Goal: Book appointment/travel/reservation

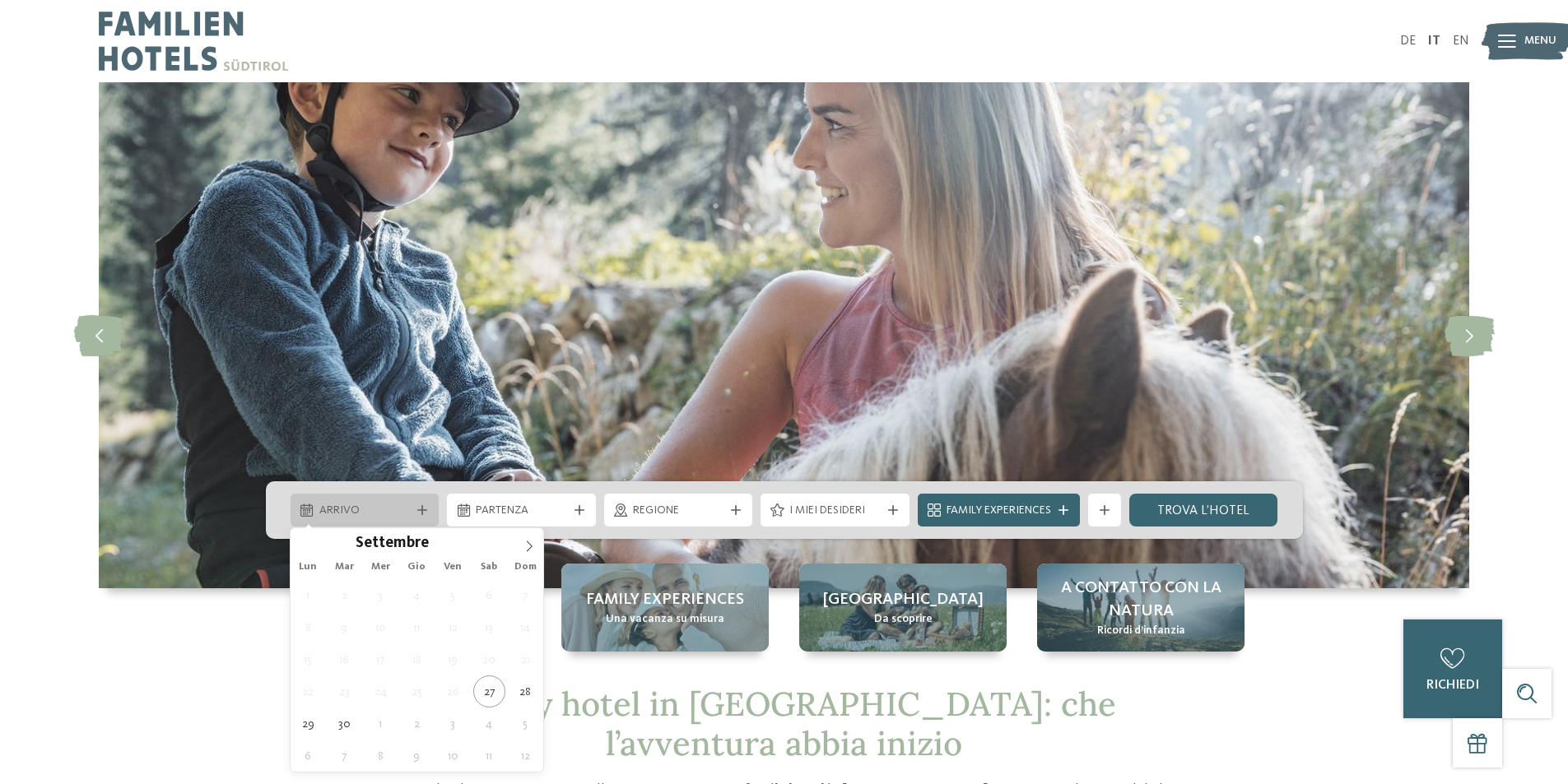
click at [371, 508] on span "Arrivo" at bounding box center [365, 510] width 92 height 17
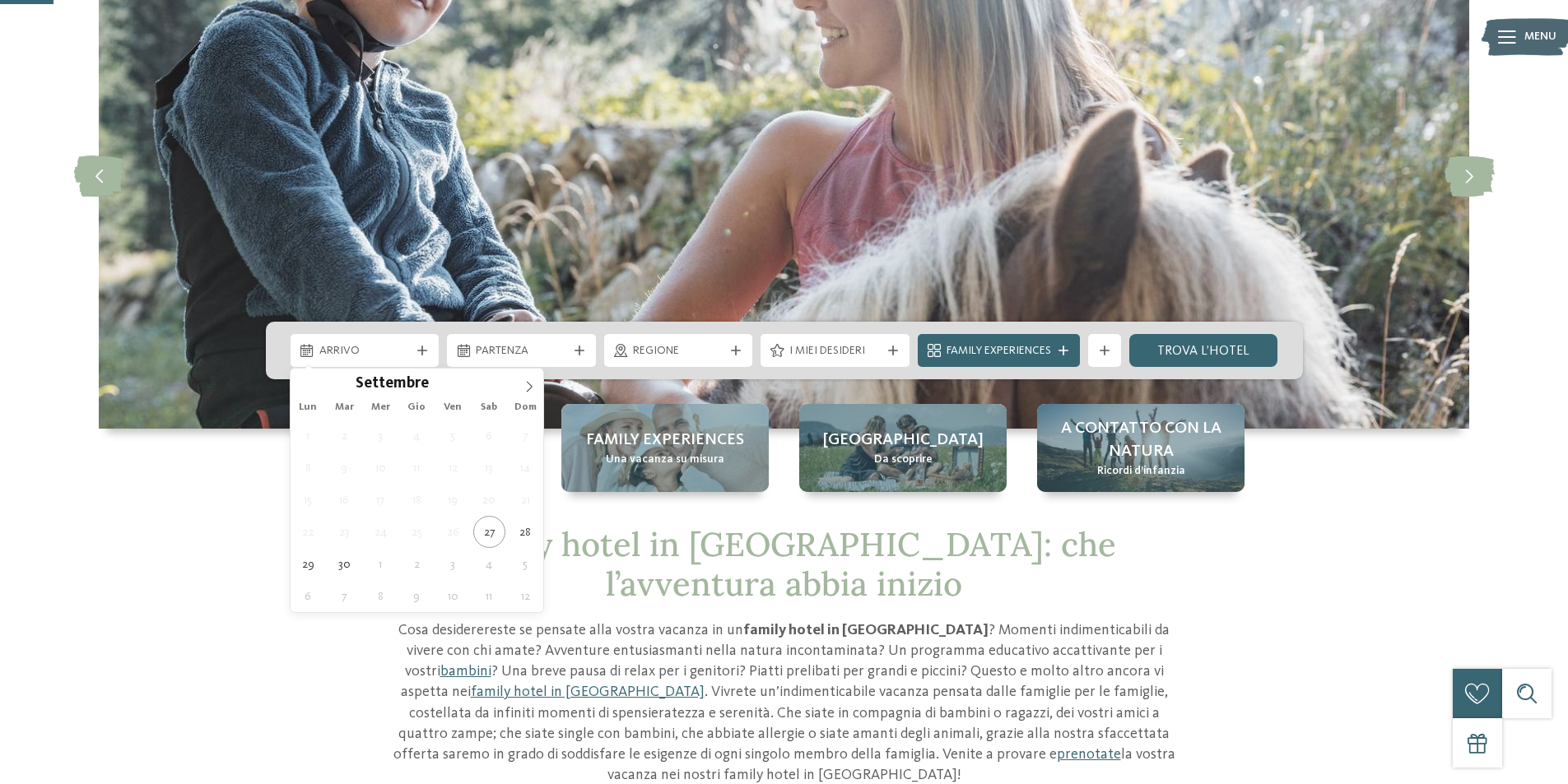
scroll to position [164, 0]
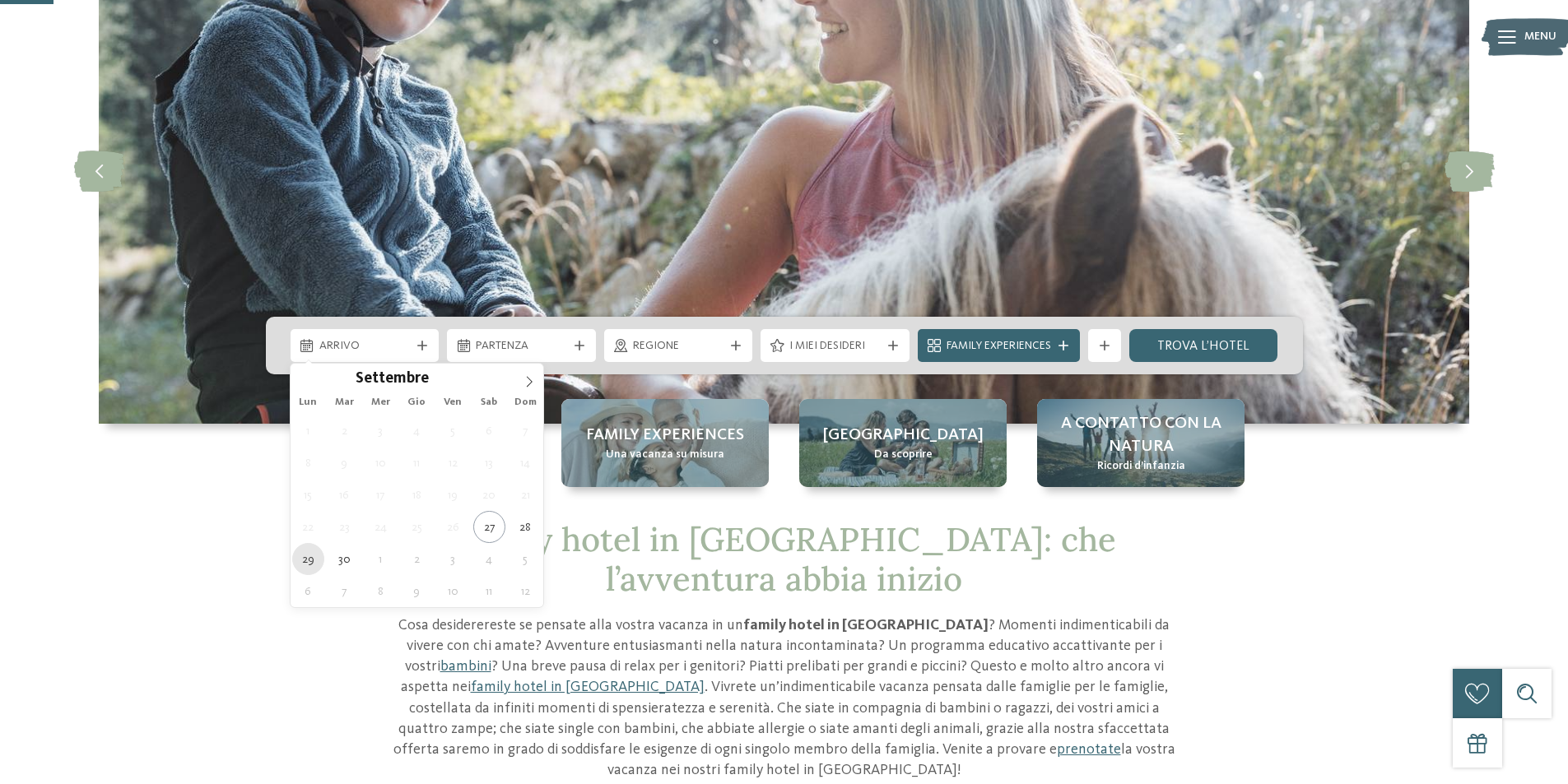
type div "[DATE]"
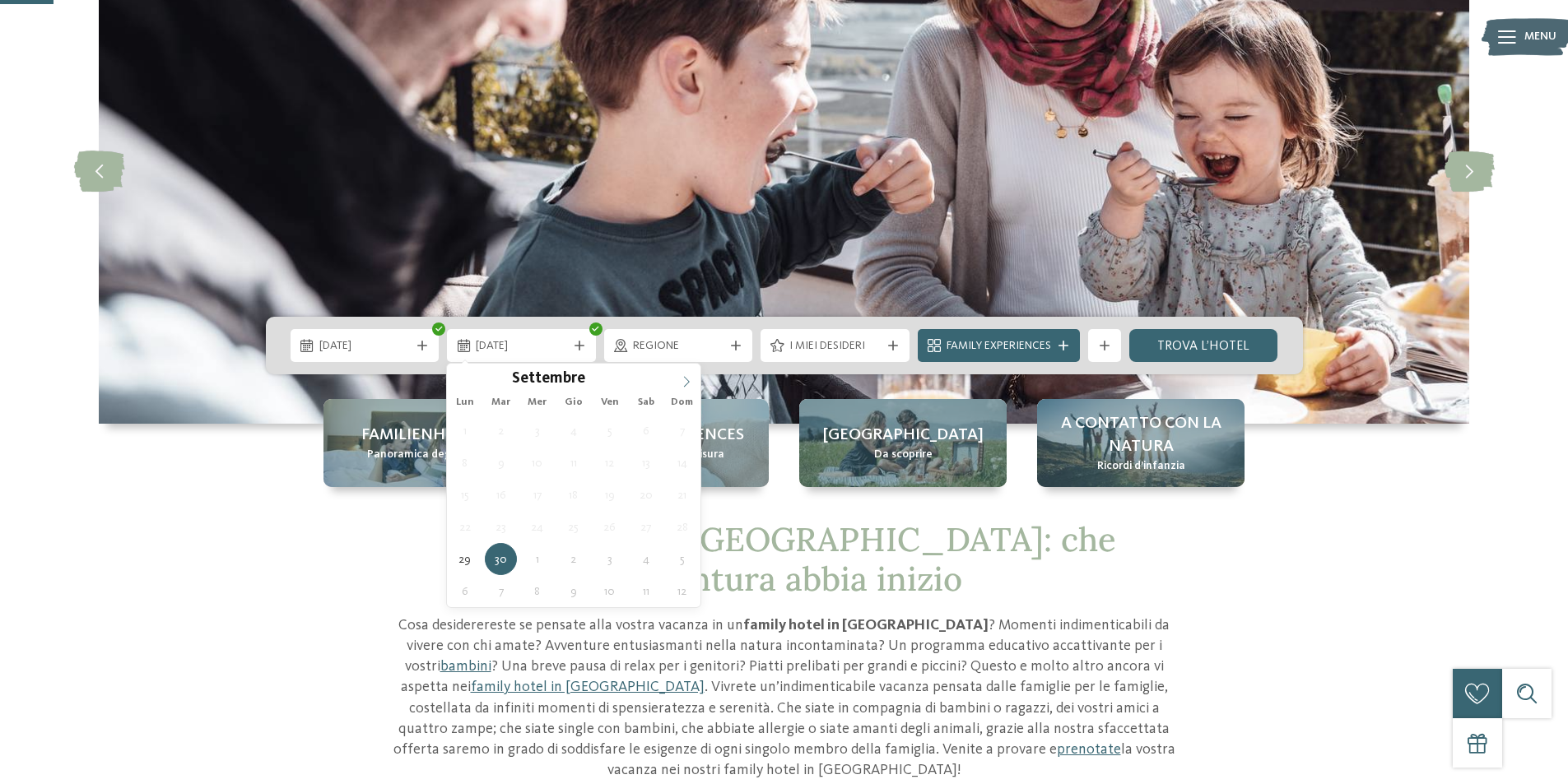
click at [689, 380] on icon at bounding box center [686, 381] width 12 height 12
type div "[DATE]"
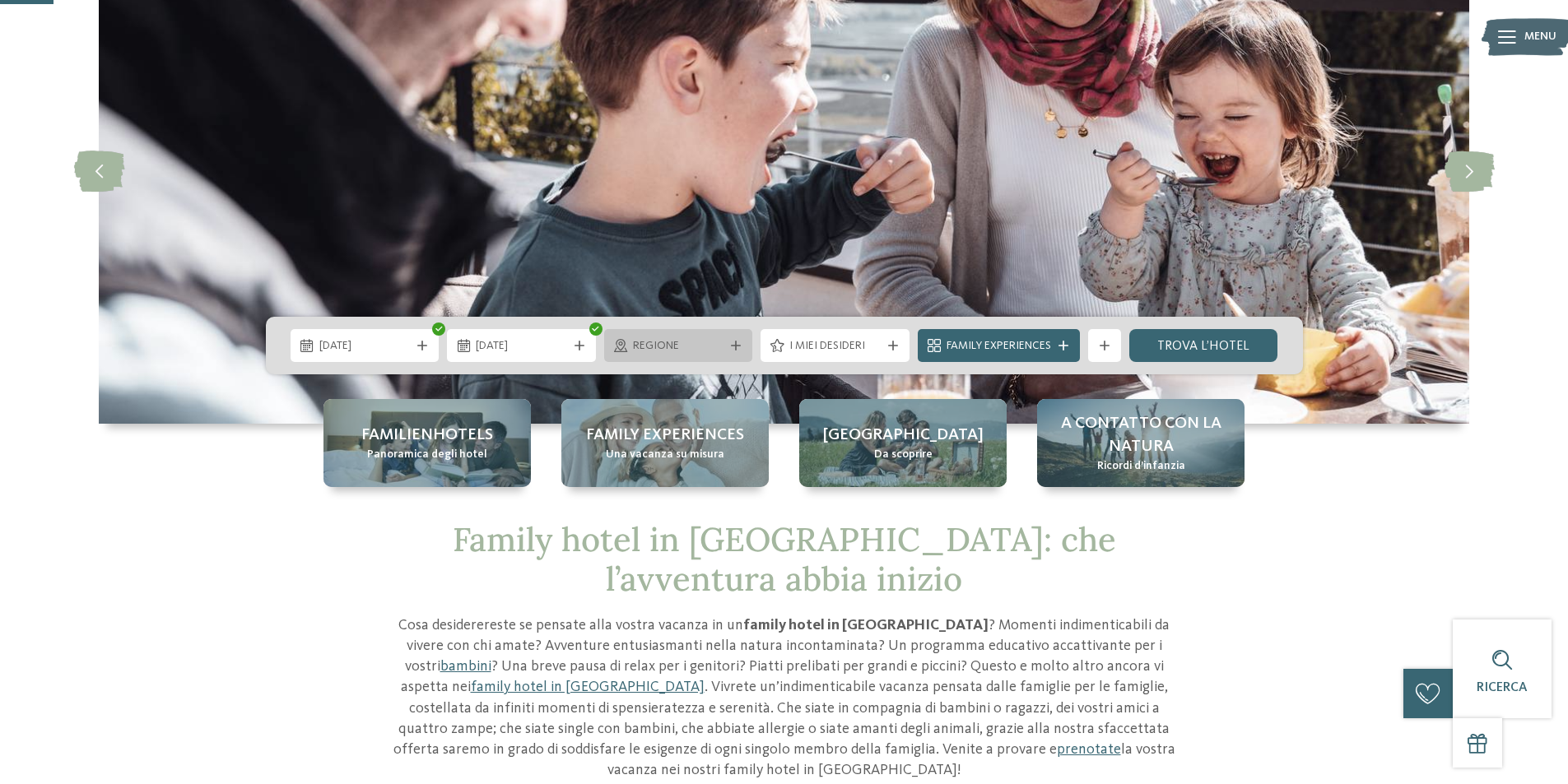
click at [656, 349] on span "Regione" at bounding box center [679, 346] width 92 height 17
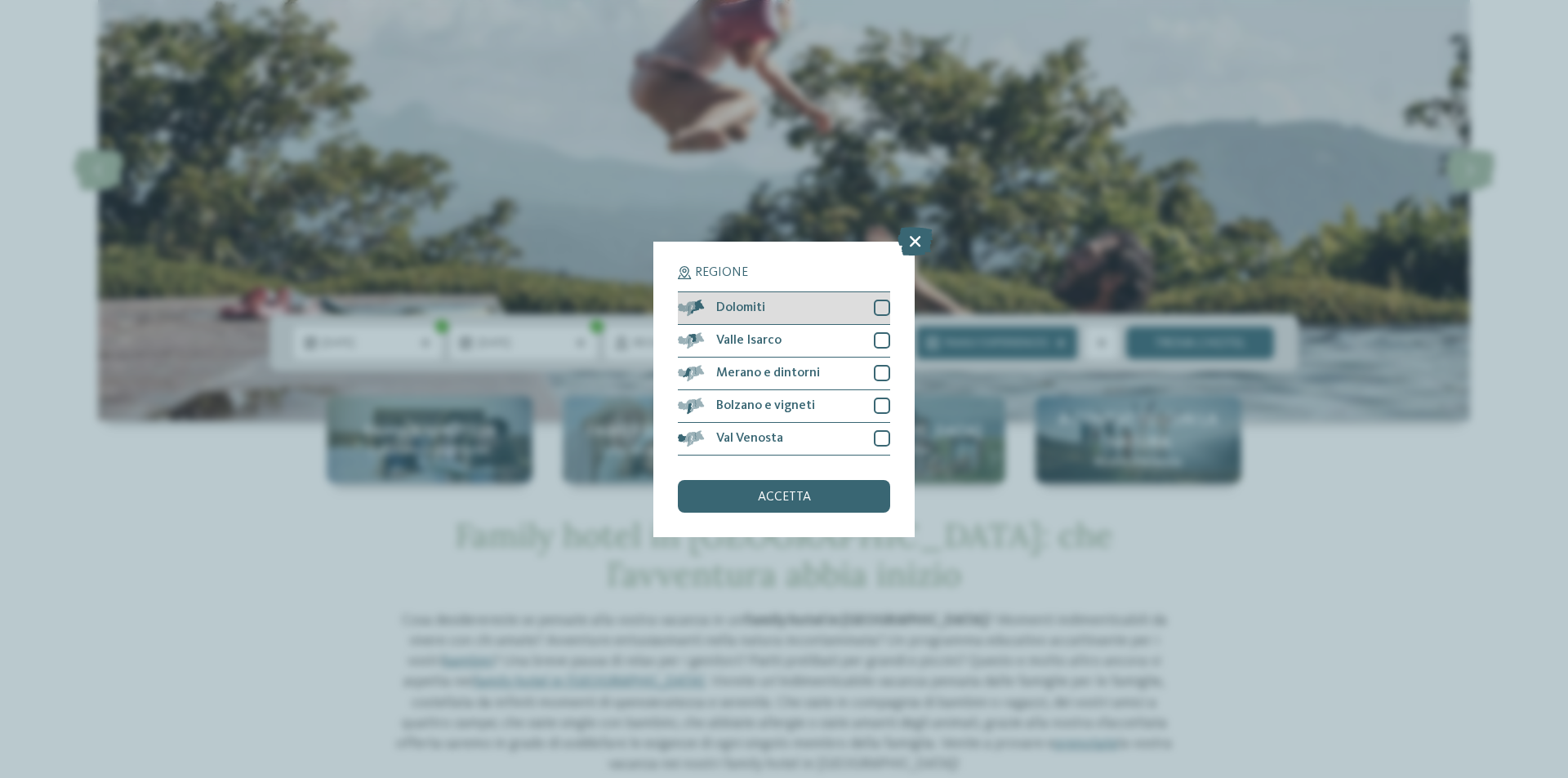
click at [788, 303] on div "Dolomiti" at bounding box center [784, 308] width 213 height 33
click at [805, 498] on span "accetta" at bounding box center [784, 497] width 53 height 13
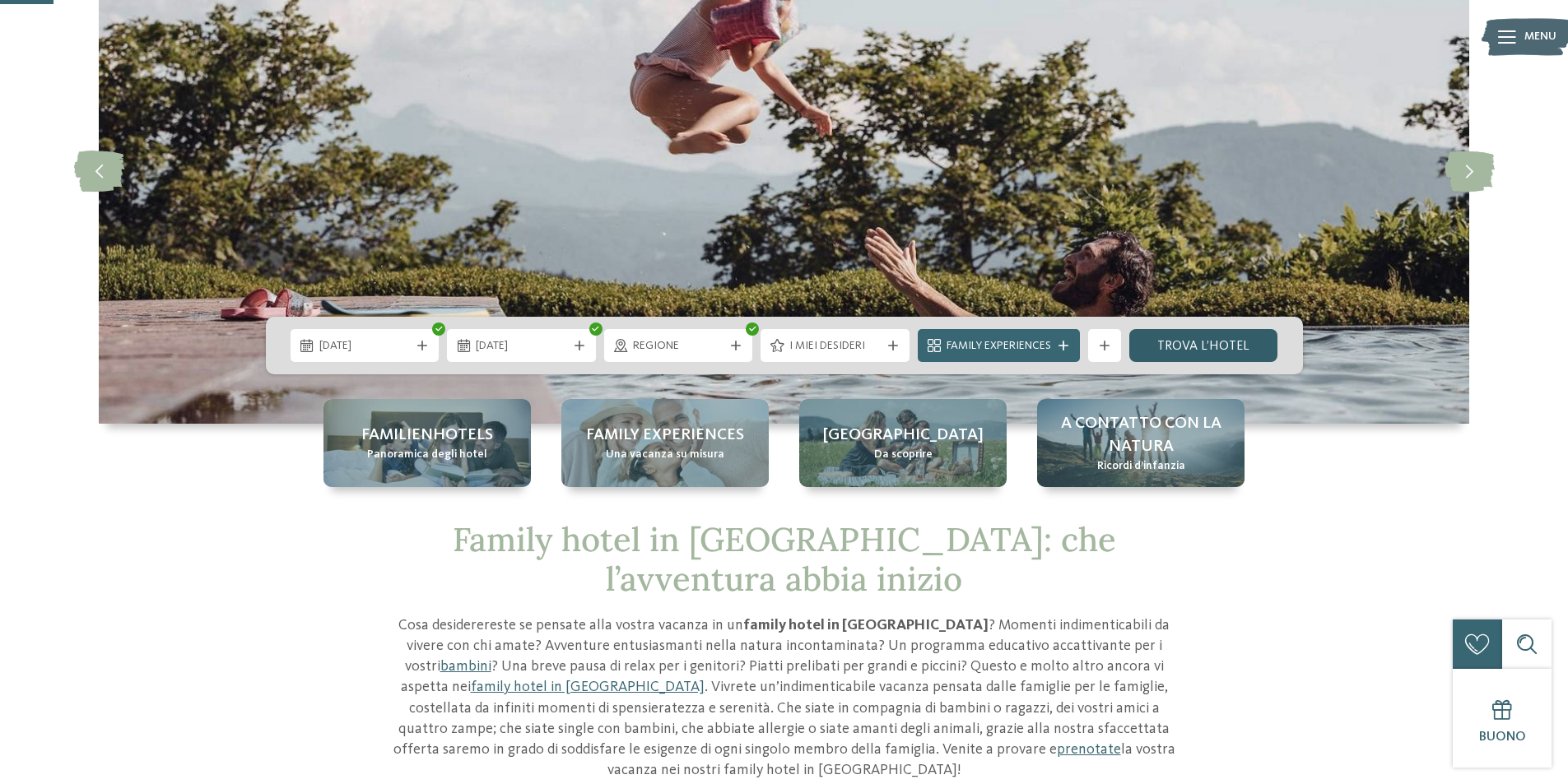
click at [1182, 356] on link "trova l’hotel" at bounding box center [1203, 345] width 149 height 33
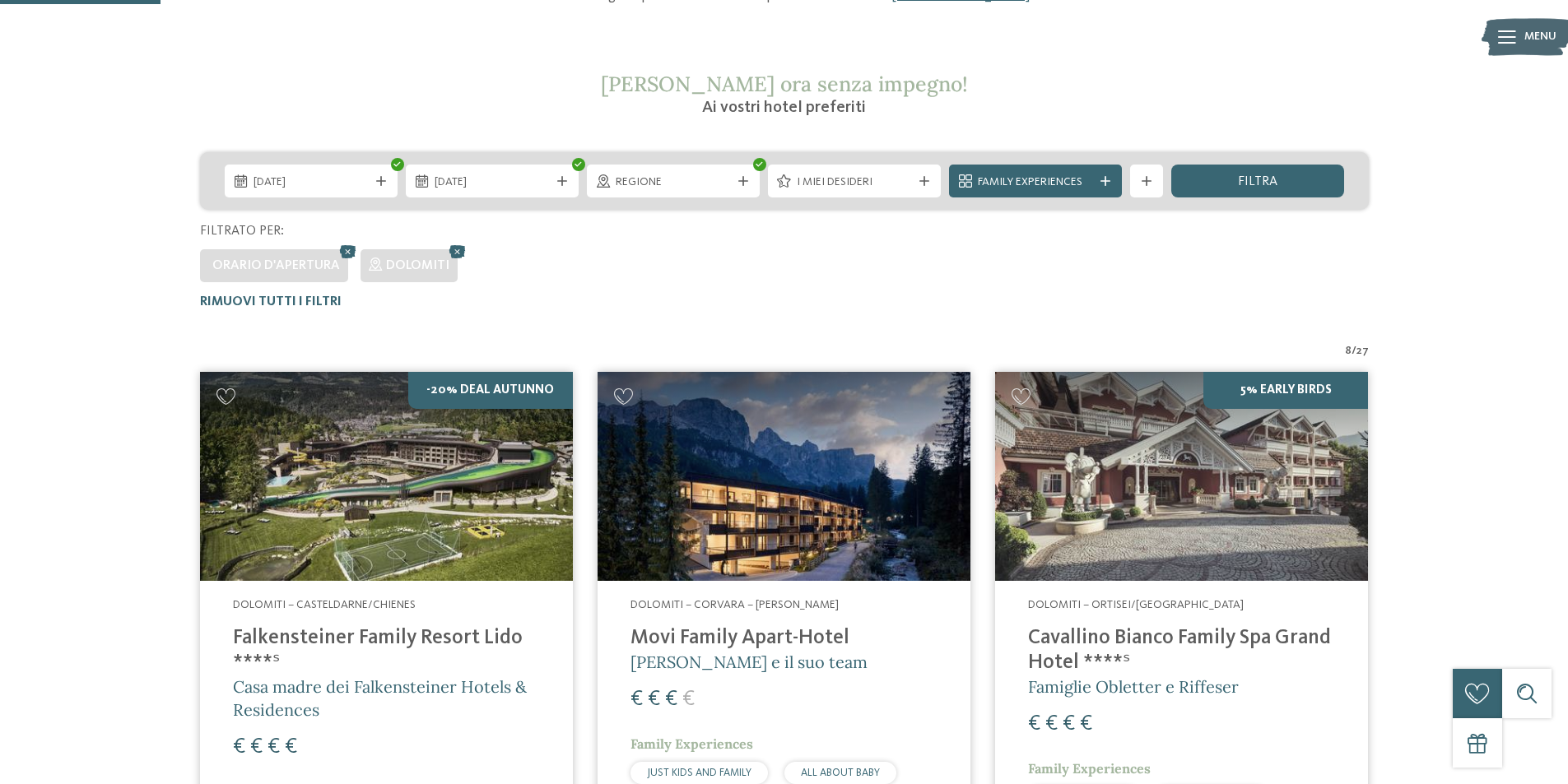
scroll to position [246, 0]
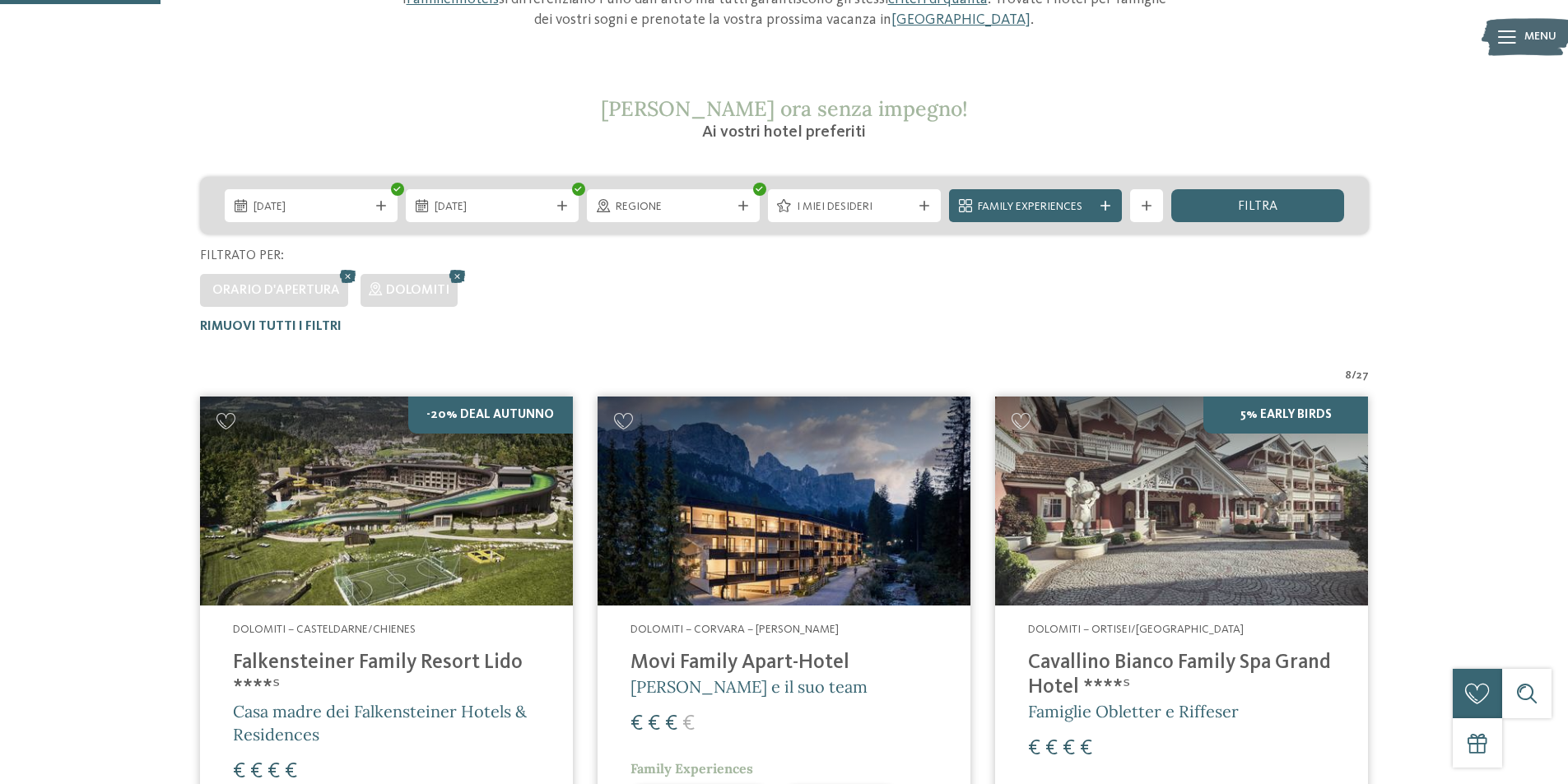
click at [447, 508] on img at bounding box center [386, 501] width 373 height 210
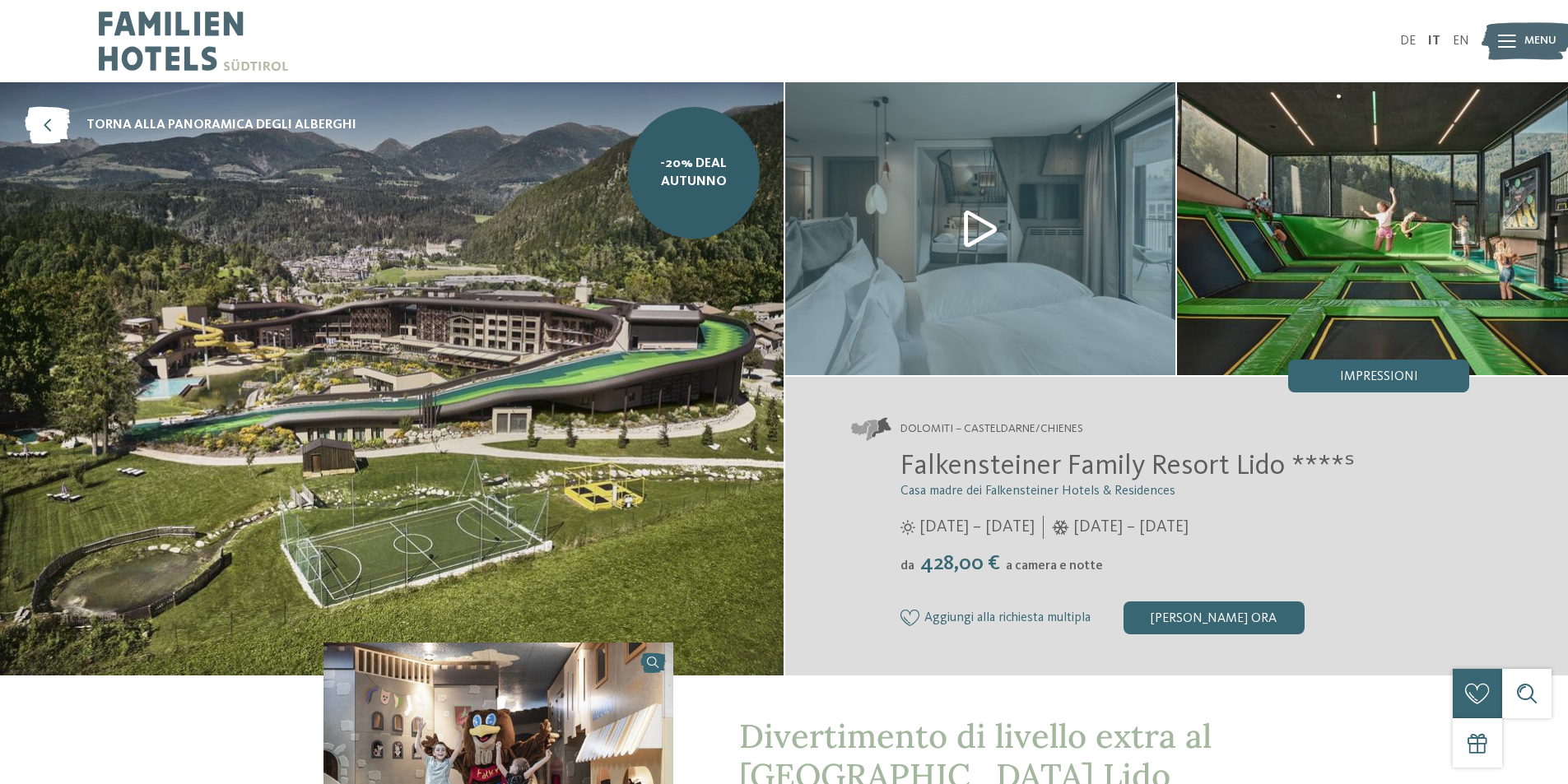
click at [1347, 325] on img at bounding box center [1372, 228] width 391 height 292
click at [1525, 42] on span "Menu" at bounding box center [1540, 41] width 32 height 17
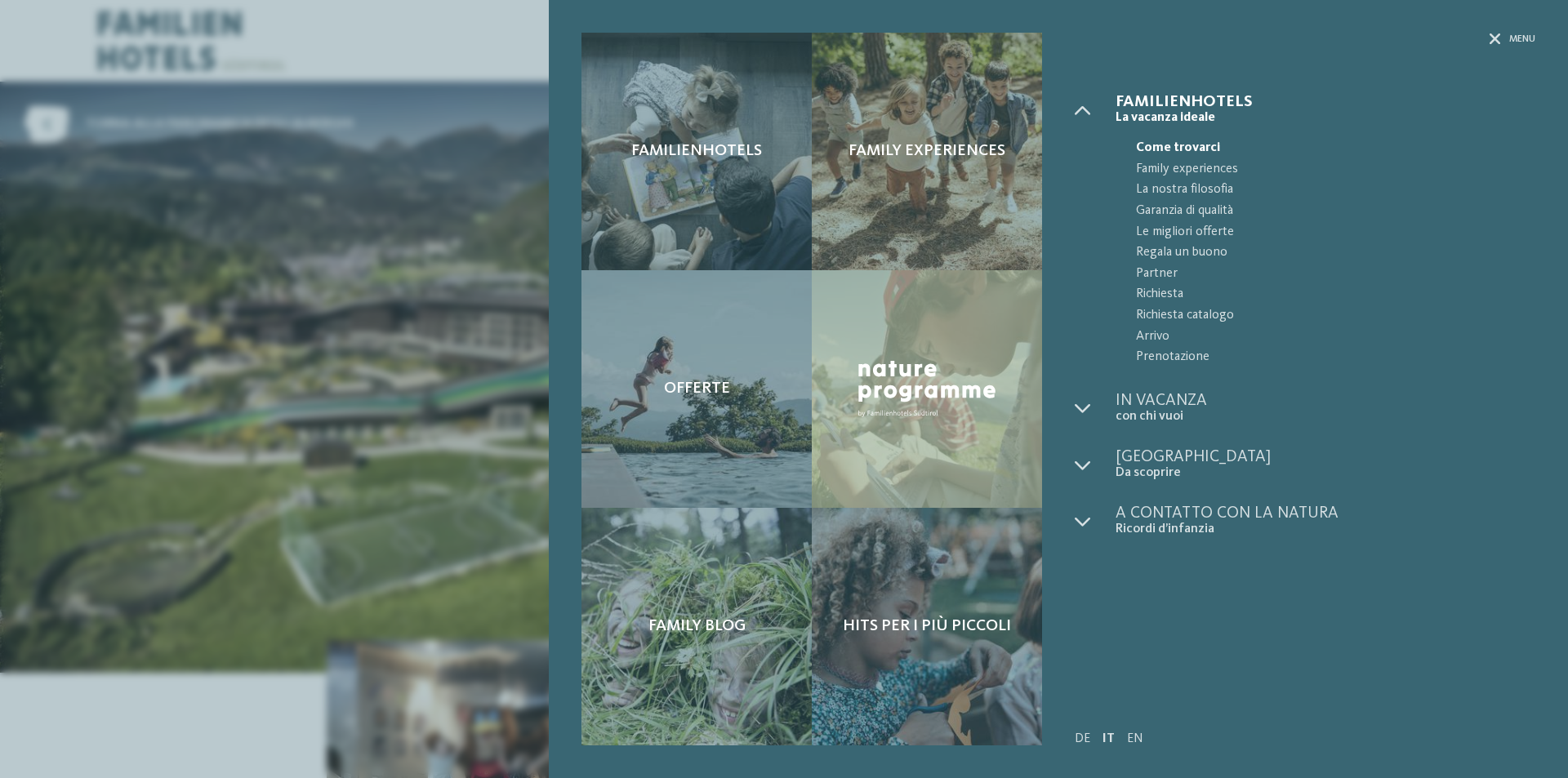
click at [443, 400] on div "Familienhotels Family experiences Offerte" at bounding box center [784, 389] width 1568 height 778
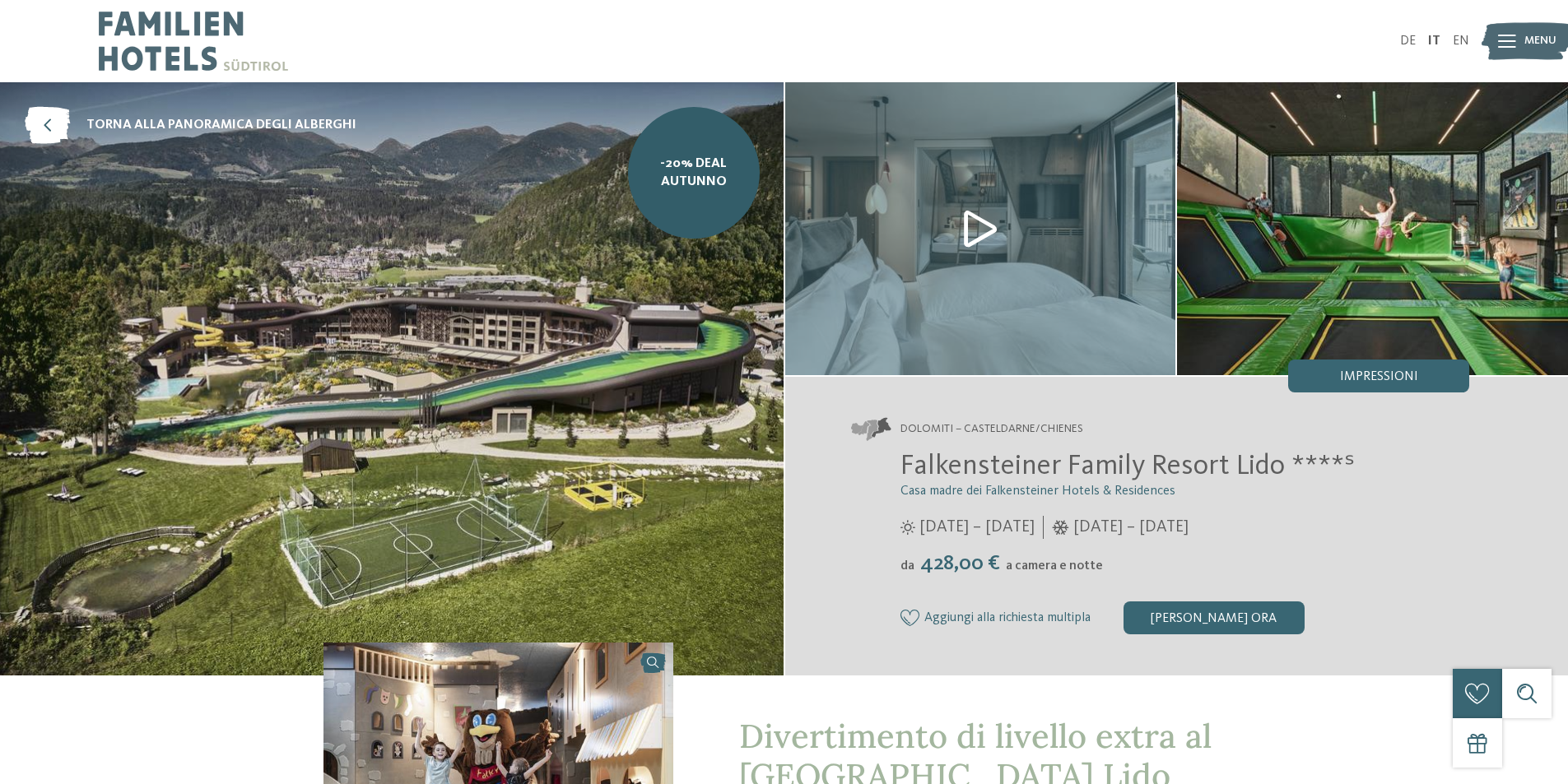
click at [478, 531] on img at bounding box center [391, 379] width 784 height 593
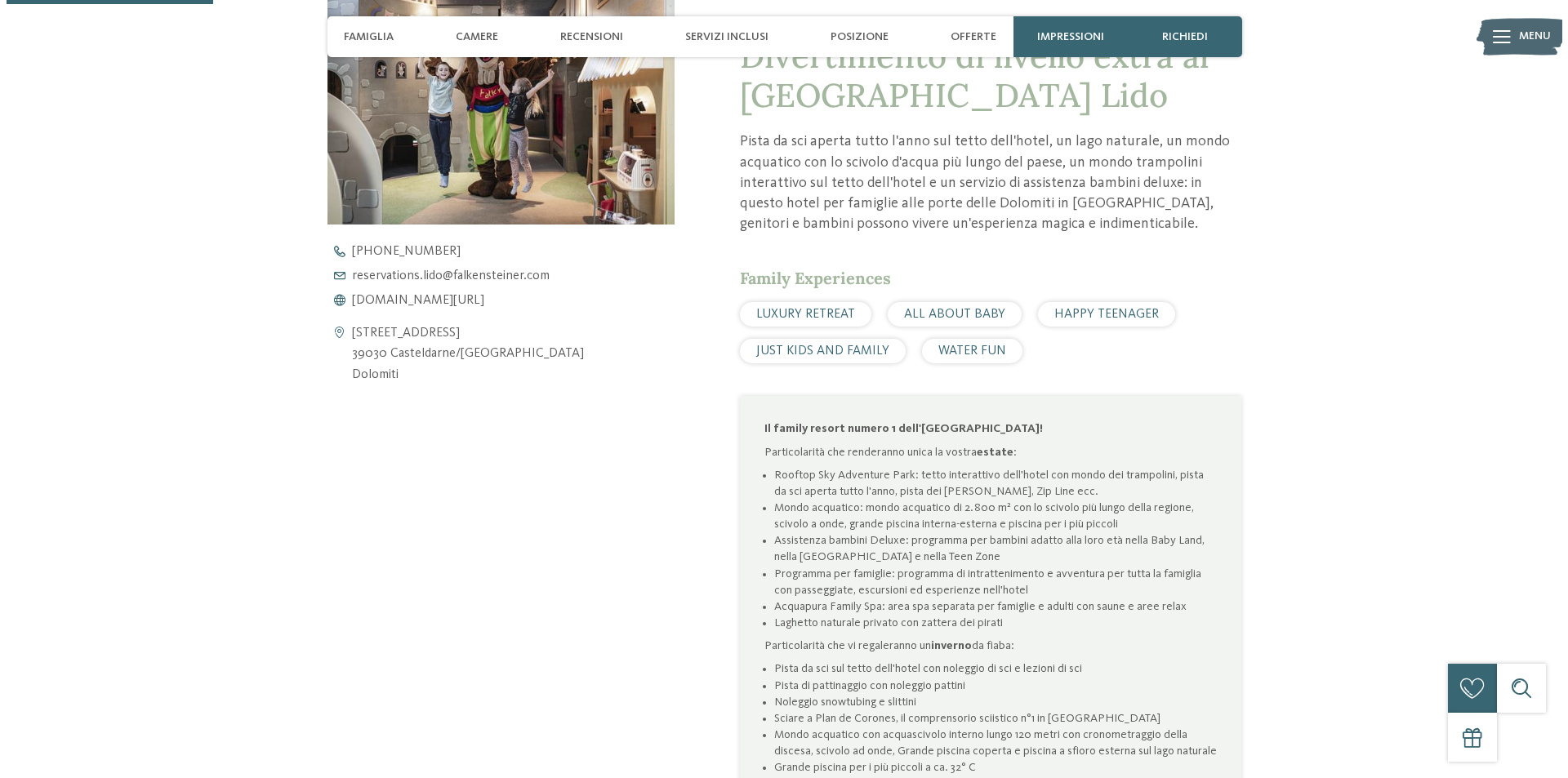
scroll to position [653, 0]
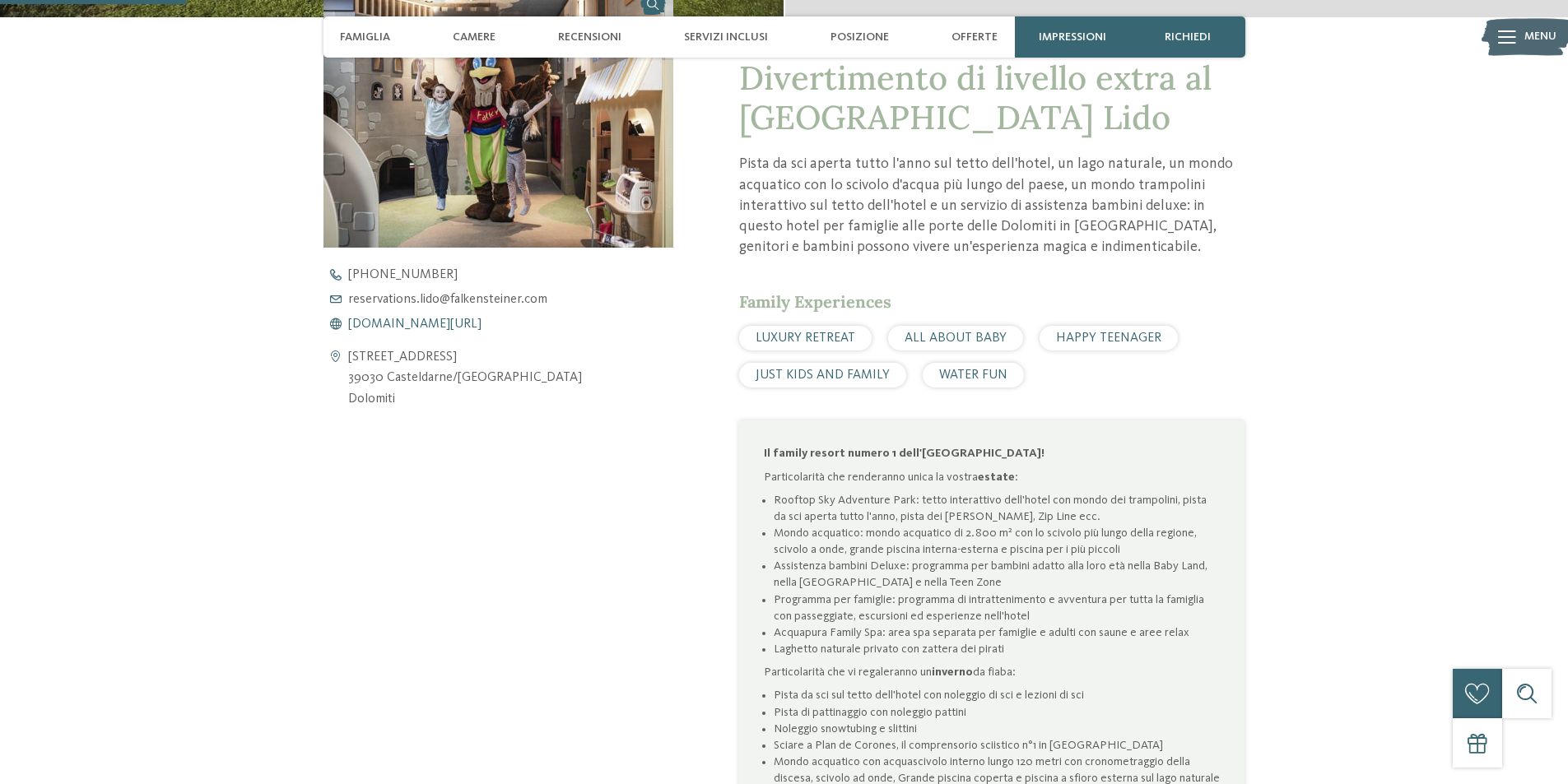
click at [476, 320] on span "www.falkensteiner.com/it/family-resort-lido" at bounding box center [414, 324] width 133 height 13
